Goal: Information Seeking & Learning: Learn about a topic

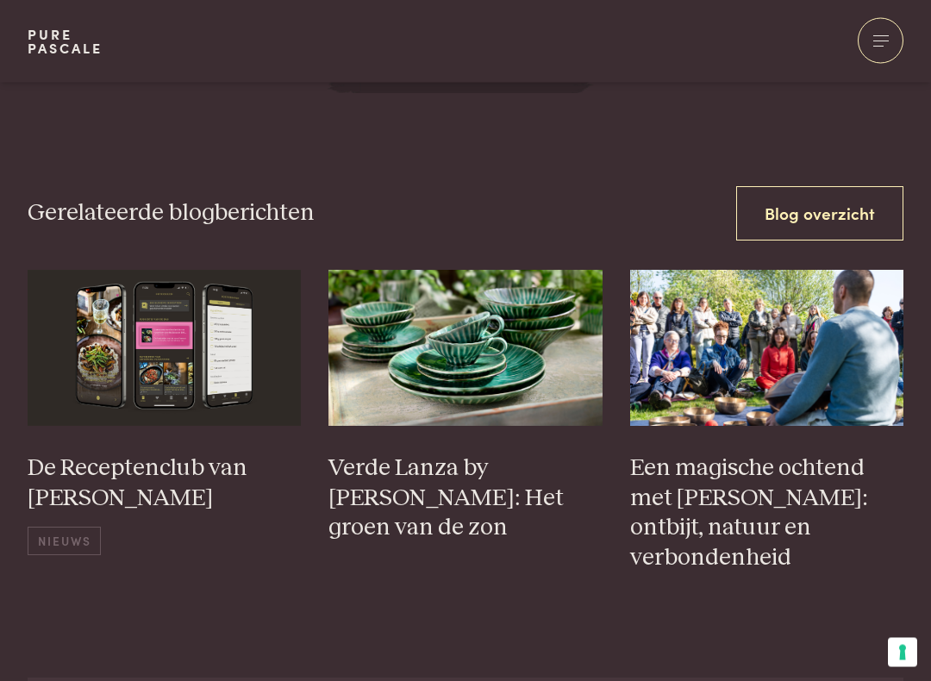
scroll to position [2361, 0]
click at [799, 476] on h3 "Een magische ochtend met Pascale Naessens: ontbijt, natuur en verbondenheid" at bounding box center [767, 512] width 274 height 119
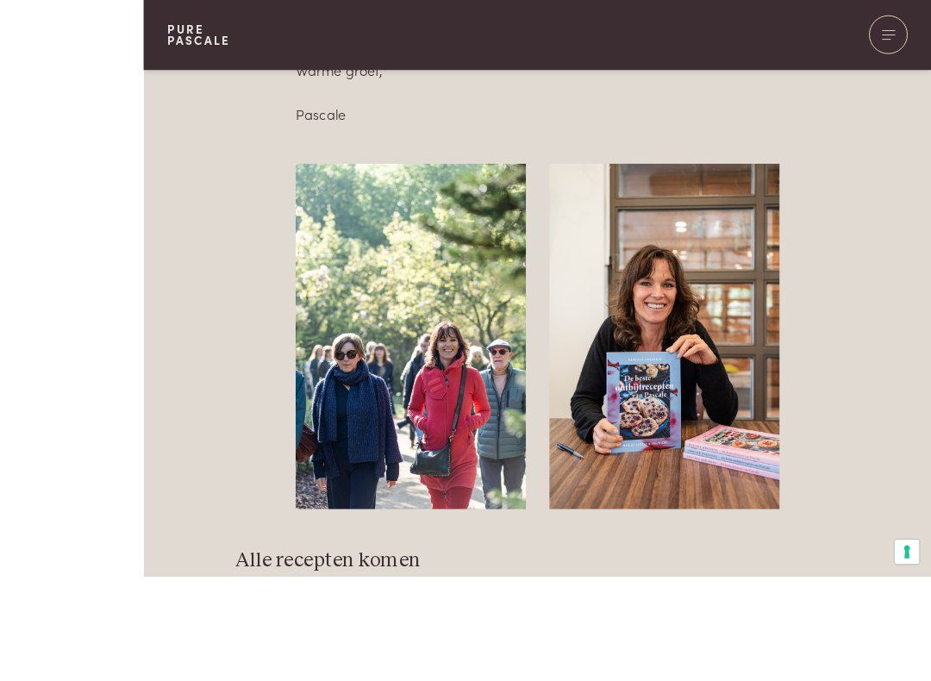
scroll to position [4649, 0]
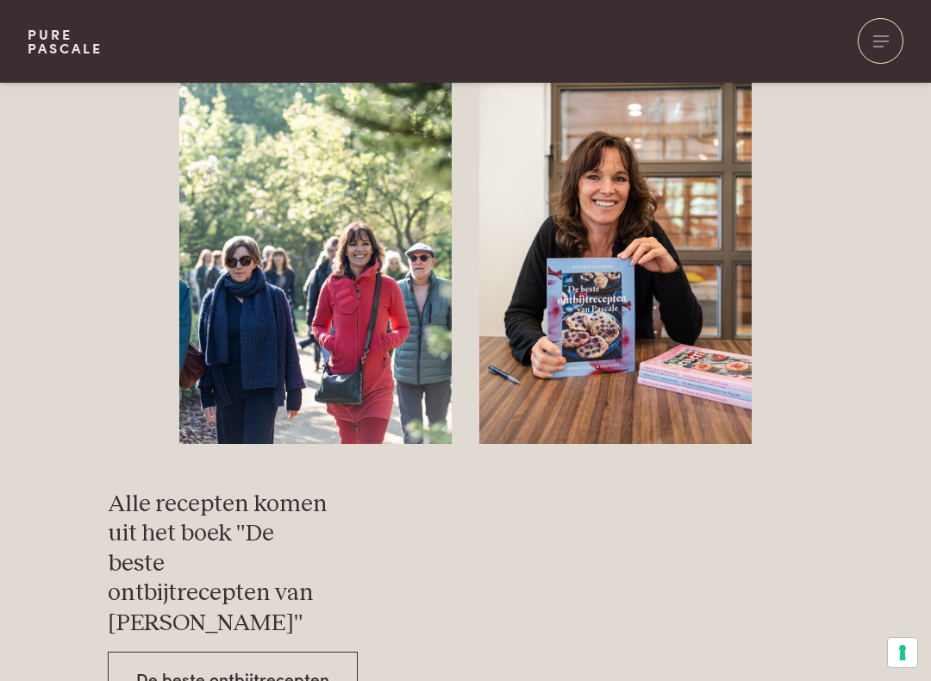
click at [310, 584] on link "De beste ontbijtrecepten" at bounding box center [233, 679] width 250 height 54
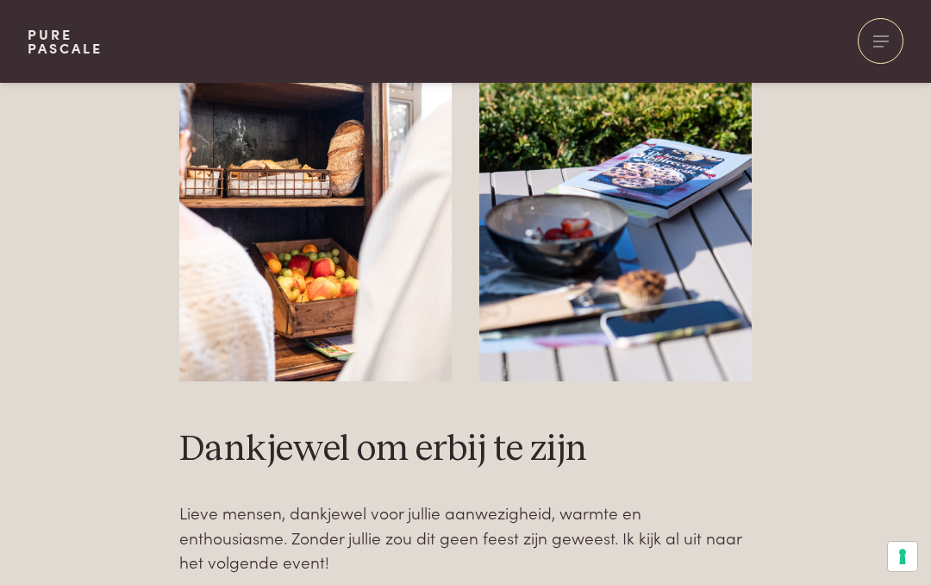
scroll to position [3925, 0]
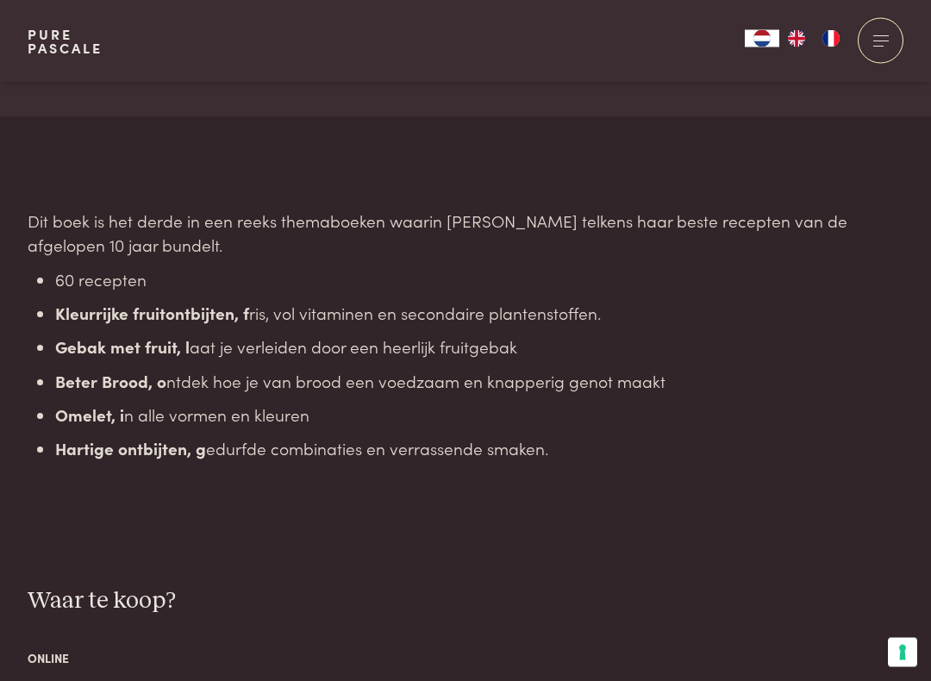
scroll to position [2077, 0]
click at [81, 368] on b "Beter Brood, o" at bounding box center [110, 379] width 111 height 23
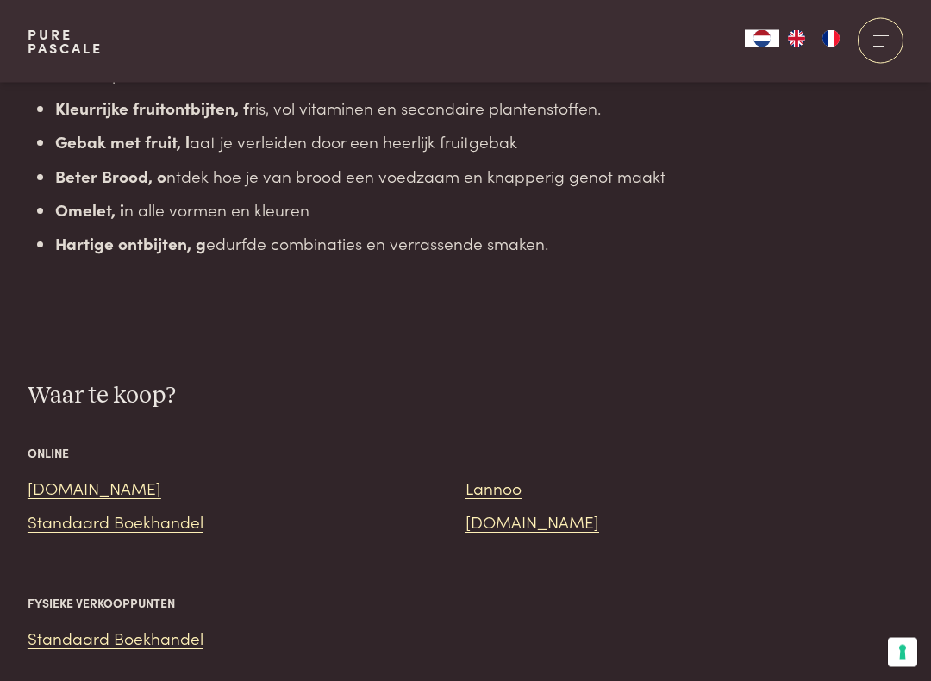
scroll to position [2284, 0]
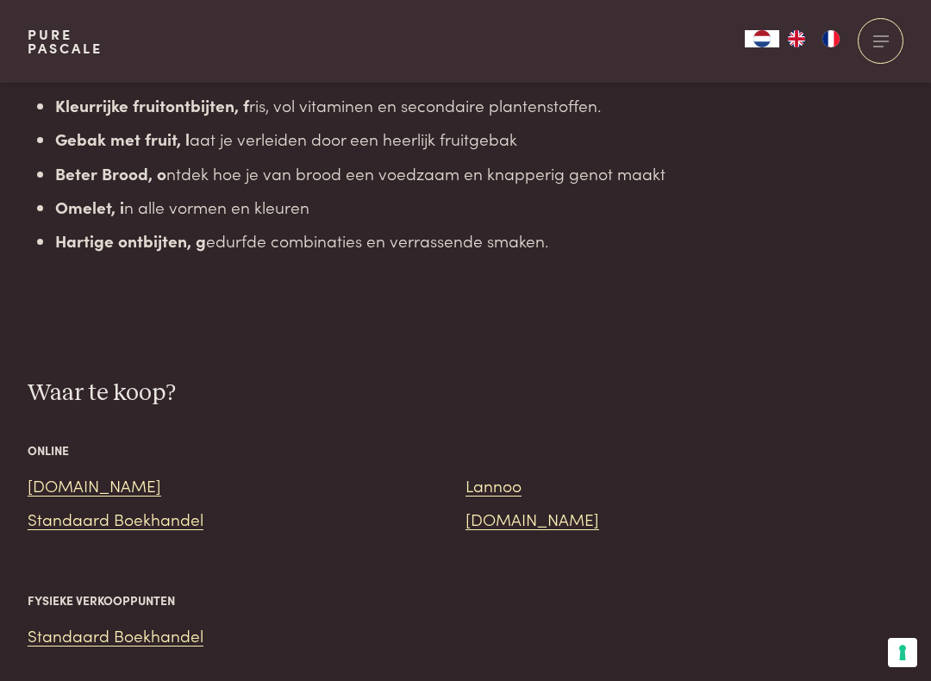
click at [60, 473] on link "Bol.com" at bounding box center [95, 484] width 134 height 23
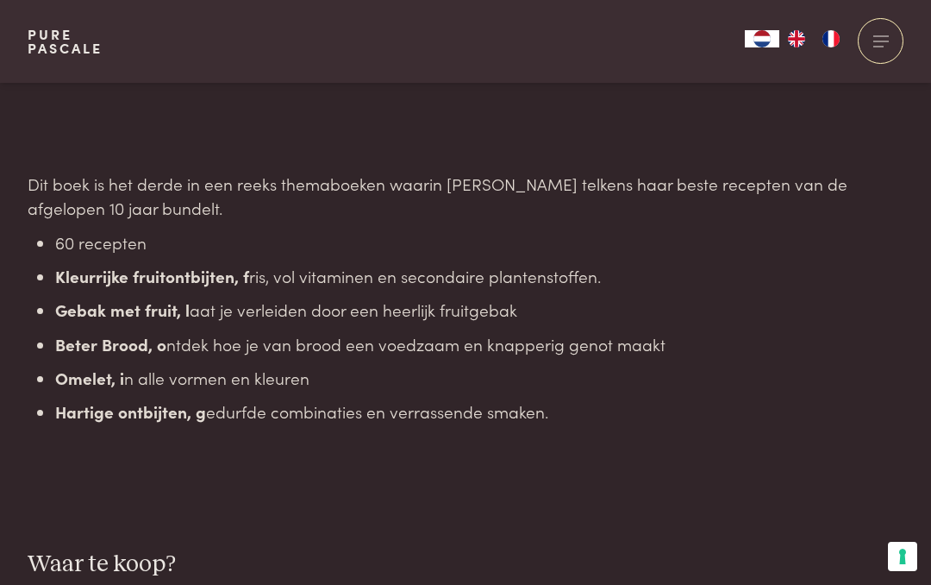
scroll to position [2111, 0]
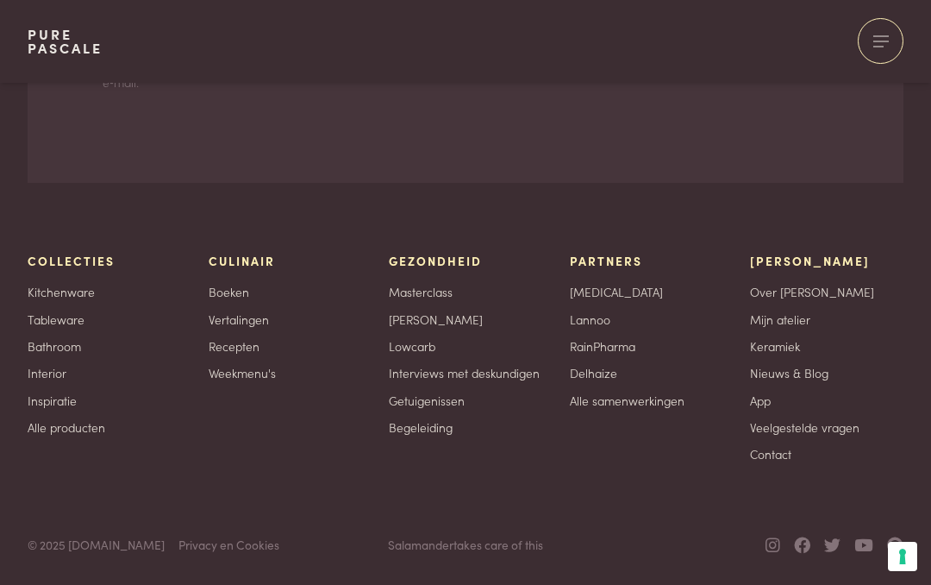
scroll to position [2344, 0]
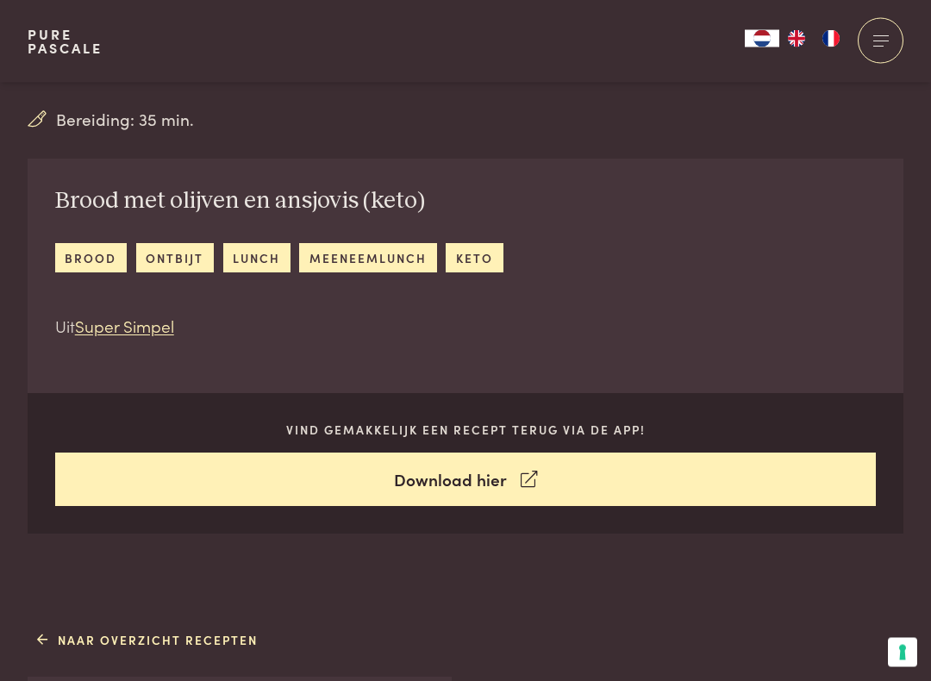
scroll to position [529, 0]
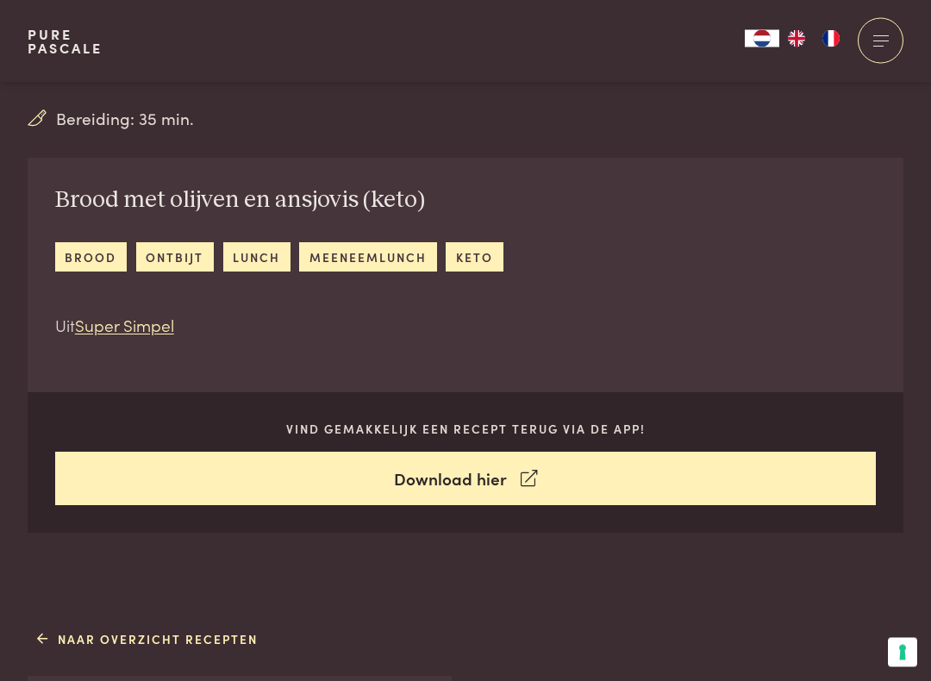
click at [253, 263] on link "lunch" at bounding box center [256, 257] width 67 height 28
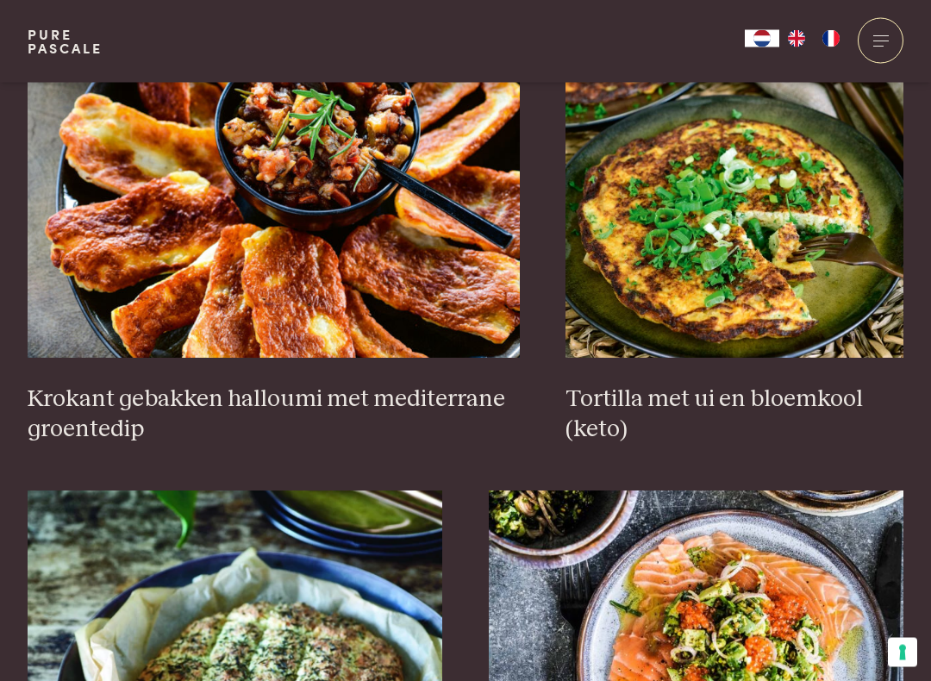
scroll to position [1639, 0]
click at [120, 411] on h3 "Krokant gebakken halloumi met mediterrane groentedip" at bounding box center [274, 414] width 492 height 59
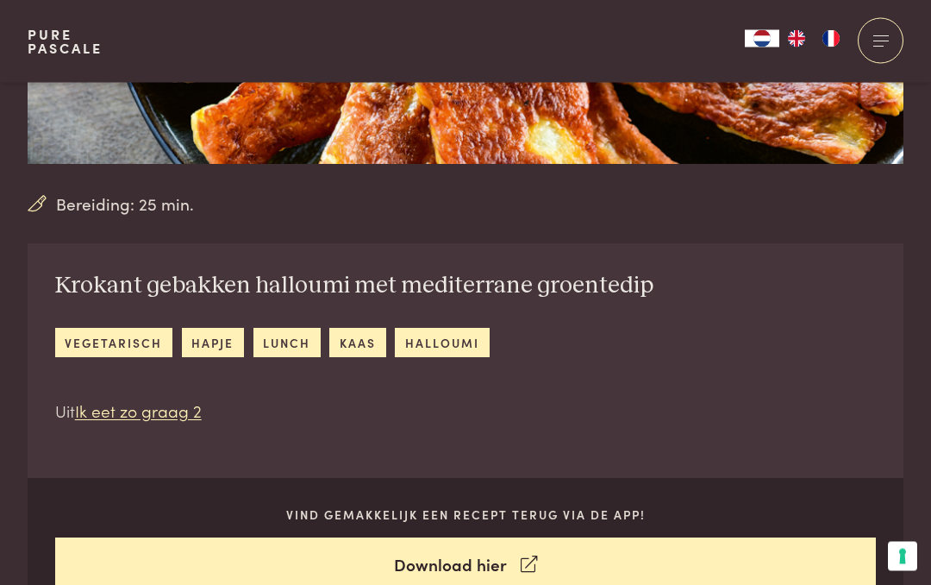
scroll to position [439, 0]
